Goal: Transaction & Acquisition: Subscribe to service/newsletter

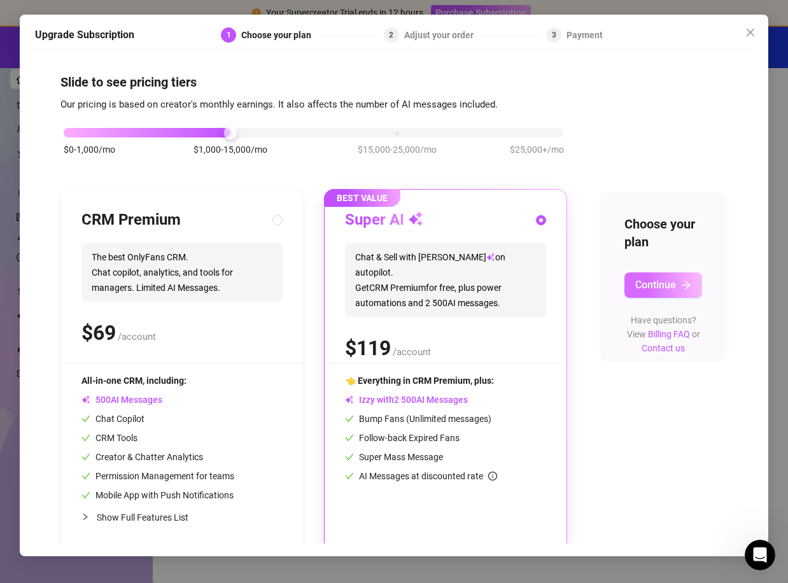
click at [654, 283] on span "Continue" at bounding box center [655, 285] width 41 height 12
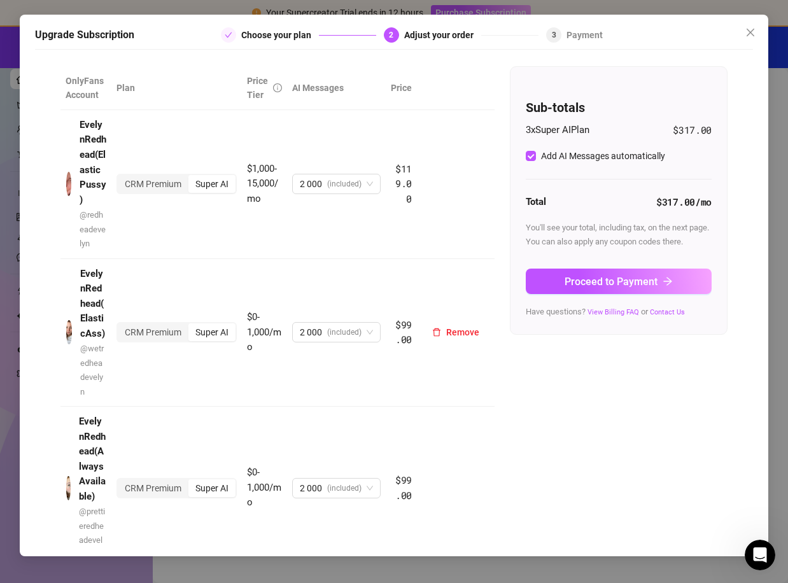
scroll to position [64, 0]
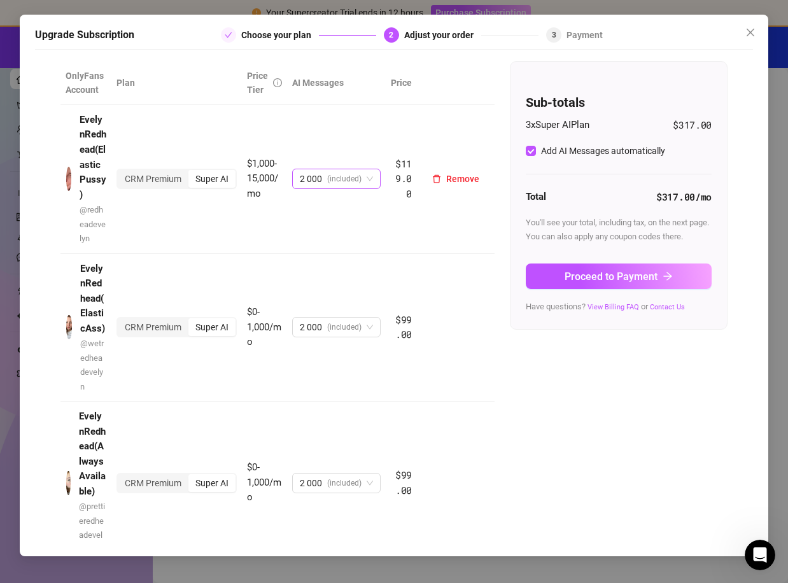
click at [362, 183] on span "2 000 (included)" at bounding box center [336, 178] width 73 height 19
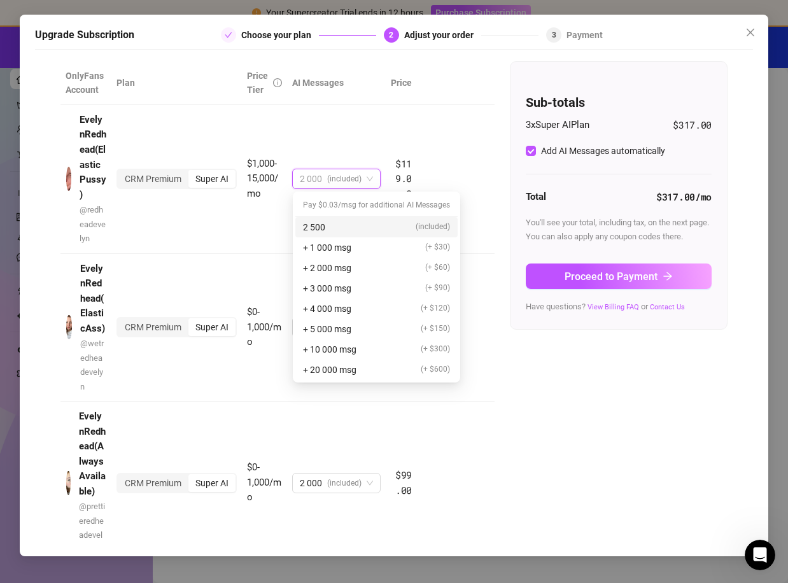
click at [451, 102] on th at bounding box center [456, 83] width 78 height 44
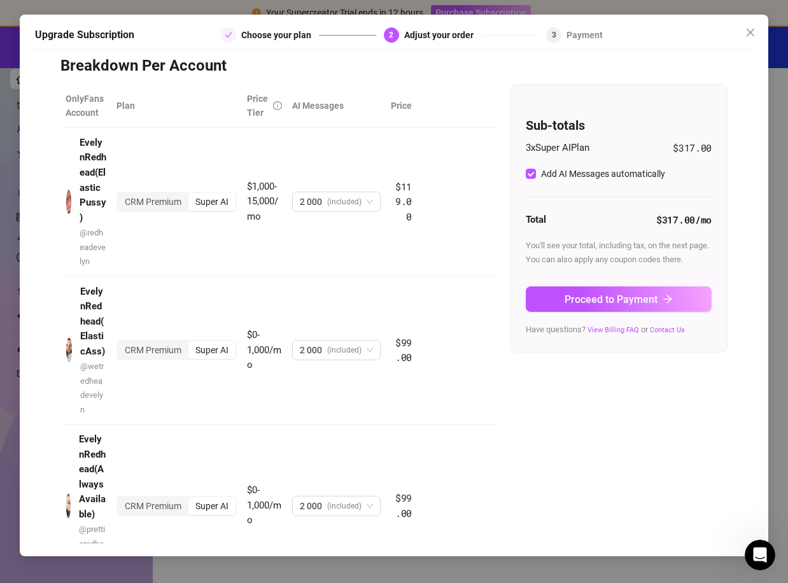
scroll to position [0, 0]
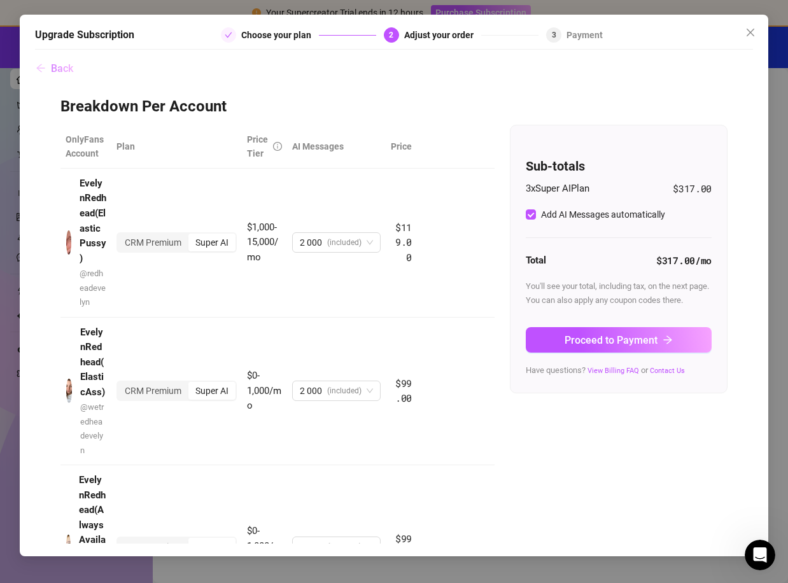
click at [44, 66] on icon "arrow-left" at bounding box center [41, 68] width 10 height 10
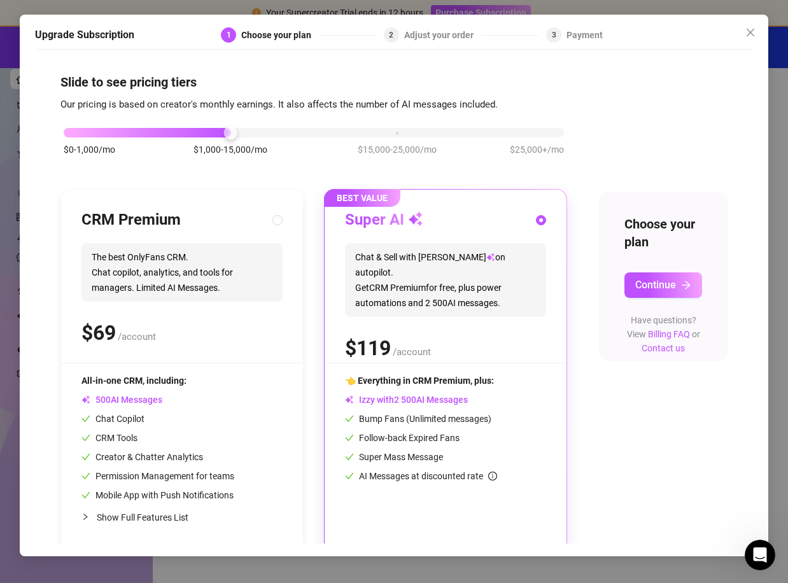
click at [155, 264] on span "The best OnlyFans CRM. Chat copilot, analytics, and tools for managers. Limited…" at bounding box center [181, 272] width 201 height 59
radio input "true"
radio input "false"
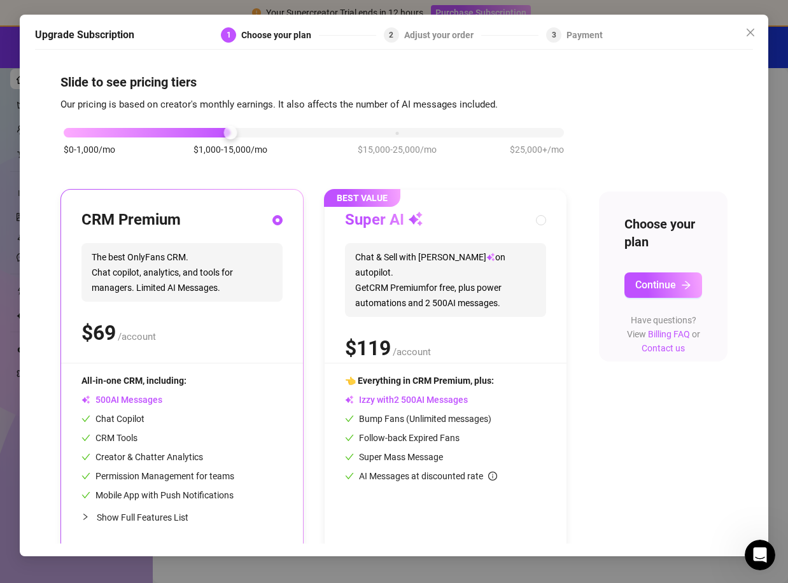
click at [657, 270] on div "Choose your plan Continue Have questions? View Billing FAQ or Contact us" at bounding box center [663, 277] width 129 height 170
click at [657, 278] on button "Continue" at bounding box center [663, 284] width 78 height 25
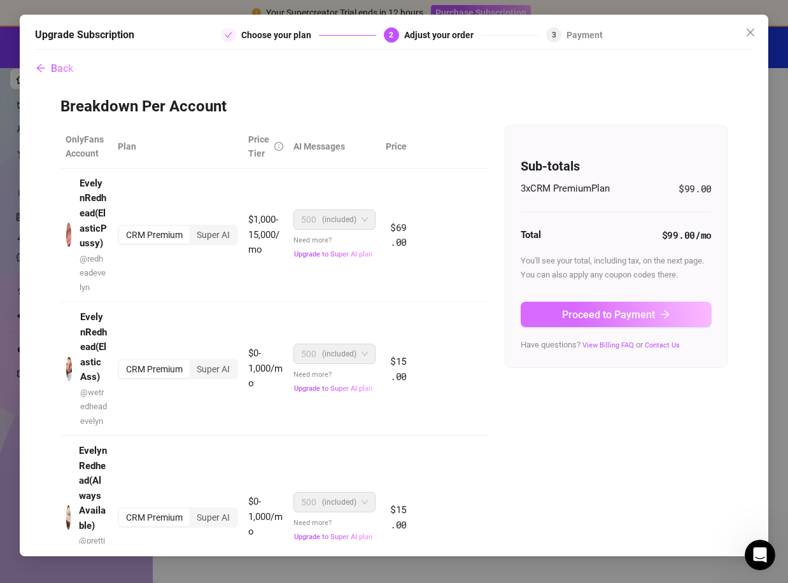
click at [620, 321] on span "Proceed to Payment" at bounding box center [608, 315] width 93 height 12
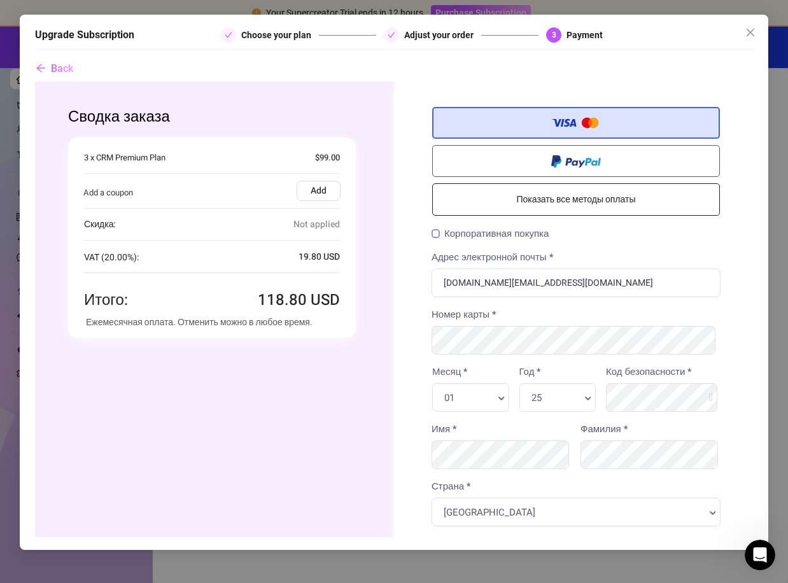
click at [315, 193] on label "Add" at bounding box center [318, 190] width 44 height 20
click at [34, 81] on input "Add" at bounding box center [34, 81] width 0 height 0
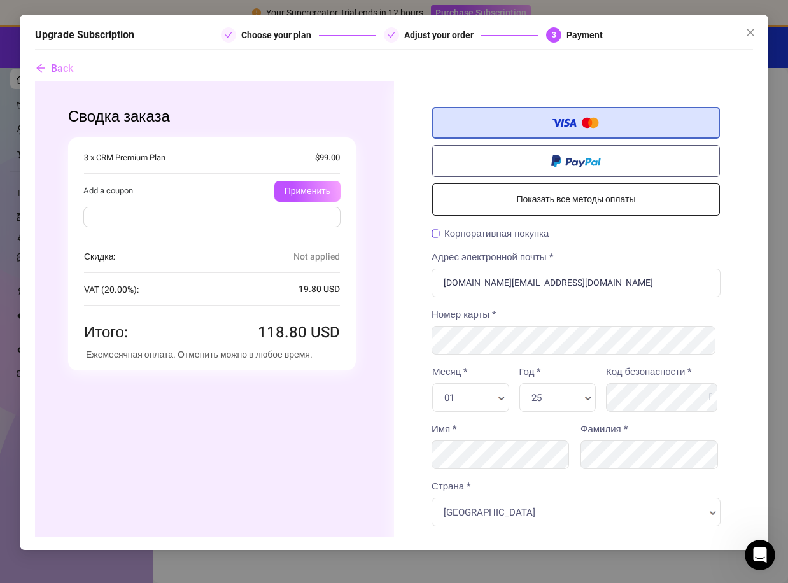
paste input "FLASH30"
type input "FLASH30"
click at [239, 400] on div "Сводка заказа Вы покупаете Количество 1 x 99 .00" at bounding box center [211, 438] width 364 height 714
click at [302, 192] on button "Применить" at bounding box center [307, 190] width 66 height 21
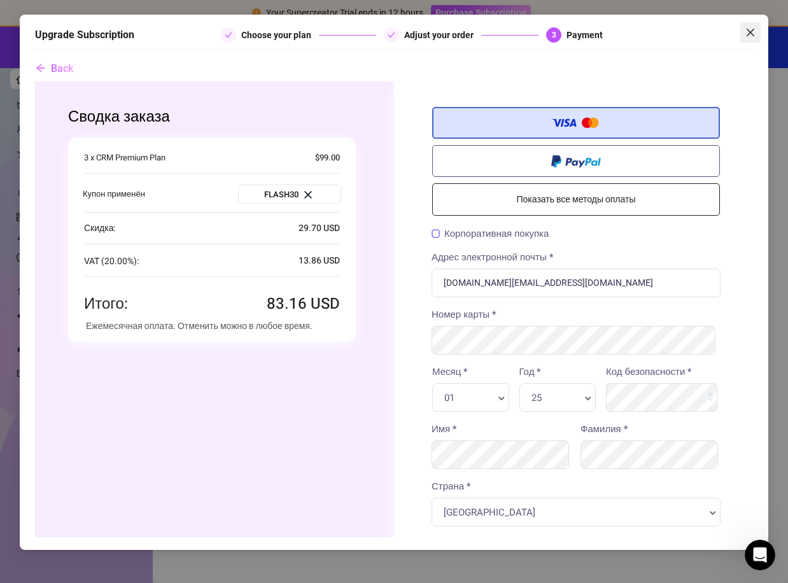
click at [752, 25] on button "Close" at bounding box center [750, 32] width 20 height 20
